Goal: Navigation & Orientation: Find specific page/section

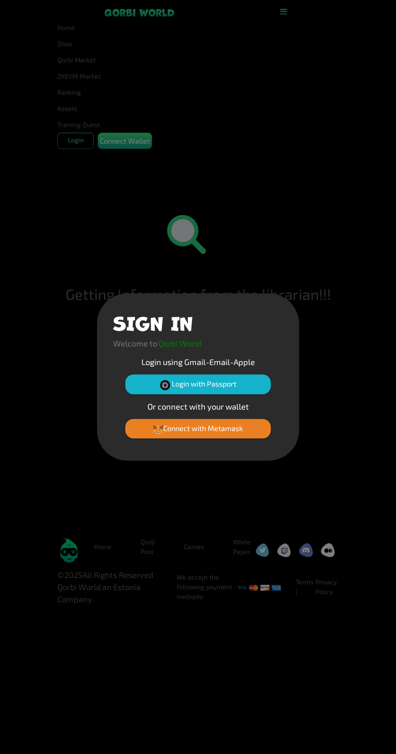
click at [167, 353] on div "Welcome to Qorbi World" at bounding box center [157, 346] width 89 height 19
click at [152, 375] on button "Login with Passport" at bounding box center [198, 383] width 146 height 19
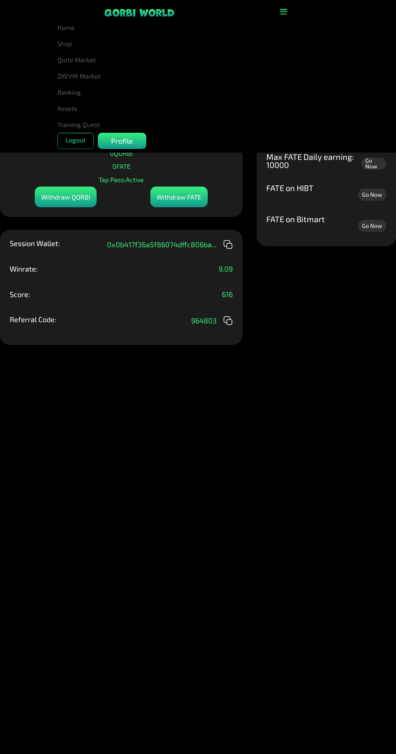
click at [282, 6] on button "button" at bounding box center [283, 11] width 17 height 13
click at [281, 330] on div "Manage Wallets Add one or more wallets to showcase all your Items in one place.…" at bounding box center [198, 377] width 396 height 754
click at [61, 26] on link "Home" at bounding box center [189, 27] width 265 height 16
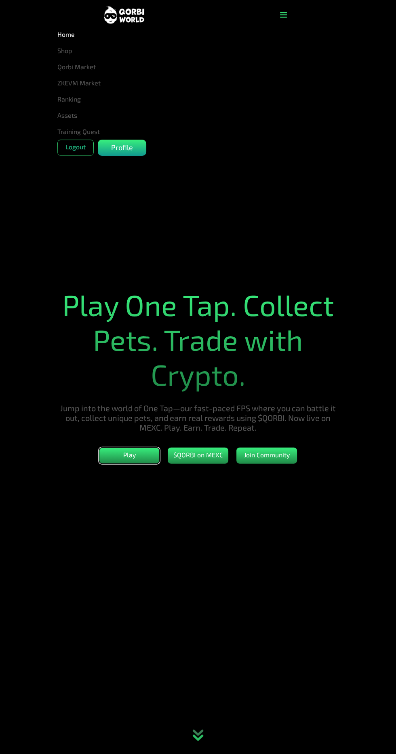
click at [131, 463] on button "Play" at bounding box center [129, 455] width 61 height 16
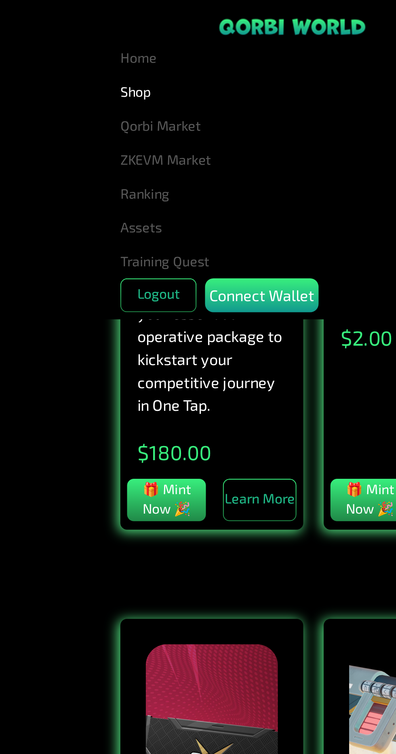
scroll to position [265, 0]
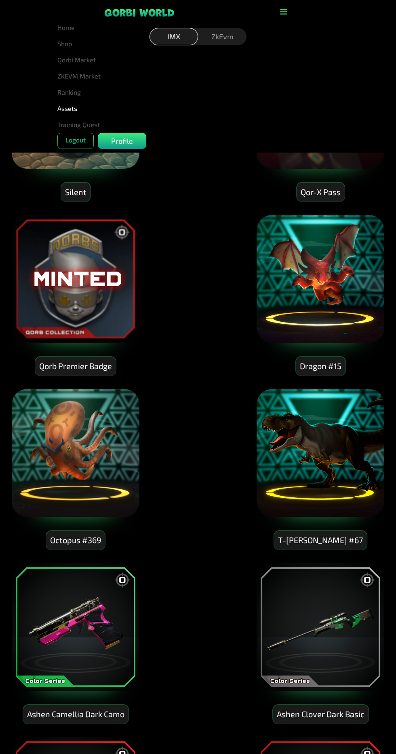
click at [284, 11] on icon "button" at bounding box center [283, 12] width 7 height 8
click at [283, 11] on icon "button" at bounding box center [283, 12] width 7 height 8
click at [40, 6] on nav "Home Shop Qorbi Market ZKEVM Market Ranking Assets Assets Bundles Forge Burn Eg…" at bounding box center [198, 76] width 396 height 152
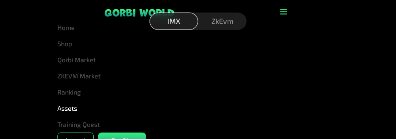
click at [220, 13] on div "ZkEvm" at bounding box center [222, 21] width 49 height 17
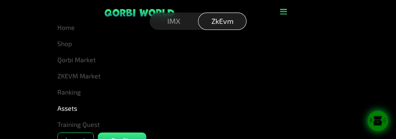
click at [282, 8] on icon "button" at bounding box center [283, 12] width 7 height 8
click at [276, 10] on button "button" at bounding box center [283, 11] width 17 height 13
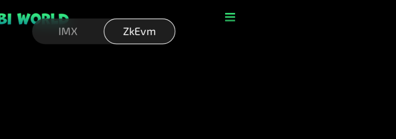
click at [329, 5] on nav "Home Shop Qorbi Market ZKEVM Market Ranking Assets Assets Bundles Forge Burn Eg…" at bounding box center [198, 76] width 396 height 152
click at [290, 8] on button "button" at bounding box center [283, 11] width 17 height 13
click at [282, 5] on button "button" at bounding box center [283, 11] width 17 height 13
click at [284, 10] on icon "button" at bounding box center [283, 12] width 7 height 8
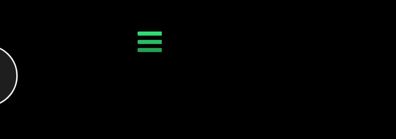
click at [286, 12] on icon "button" at bounding box center [283, 12] width 7 height 8
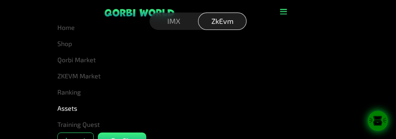
click at [49, 67] on nav "Home Shop Qorbi Market ZKEVM Market Ranking Assets Assets Bundles Forge Burn Eg…" at bounding box center [198, 76] width 396 height 152
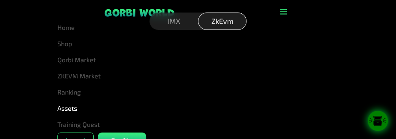
click at [363, 74] on nav "Home Shop Qorbi Market ZKEVM Market Ranking Assets Assets Bundles Forge Burn Eg…" at bounding box center [198, 76] width 396 height 152
click at [122, 142] on p "Profile" at bounding box center [122, 141] width 22 height 11
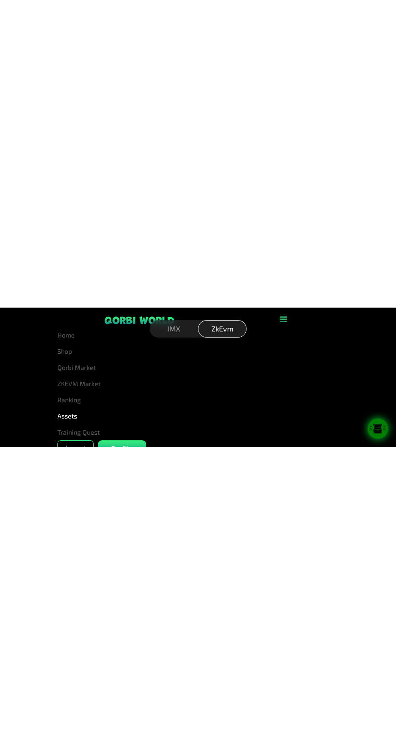
scroll to position [77, 0]
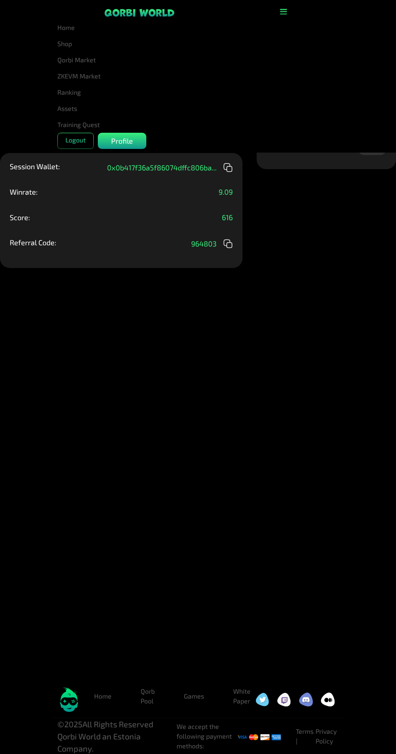
click at [83, 62] on link "Qorbi Market" at bounding box center [189, 60] width 265 height 16
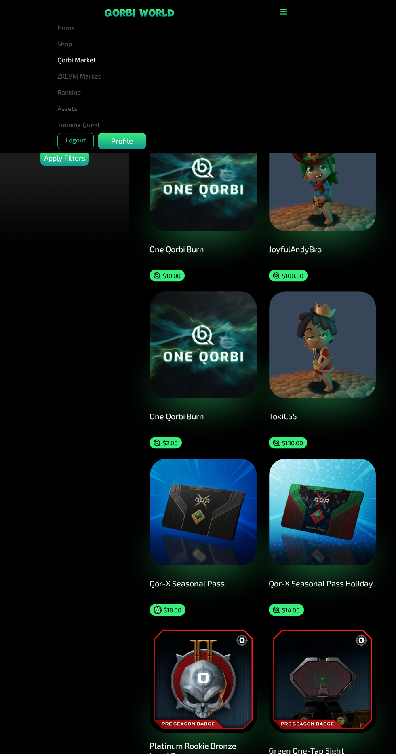
click at [67, 151] on nav "Home Shop Qorbi Market ZKEVM Market Ranking Assets Assets Bundles Forge Burn Eg…" at bounding box center [198, 76] width 396 height 152
click at [280, 11] on icon "button" at bounding box center [283, 12] width 7 height 8
click at [284, 11] on icon "button" at bounding box center [283, 12] width 7 height 8
